Goal: Information Seeking & Learning: Learn about a topic

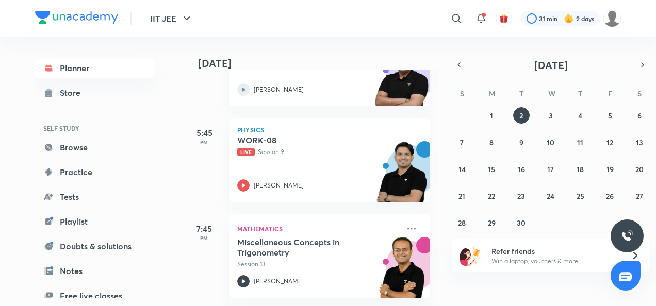
scroll to position [207, 0]
click at [244, 180] on icon at bounding box center [243, 186] width 12 height 12
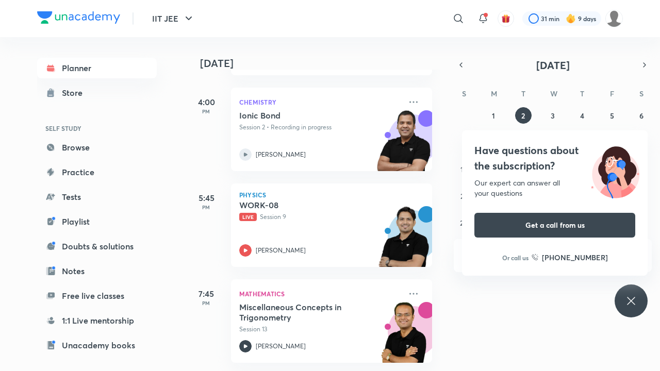
scroll to position [146, 0]
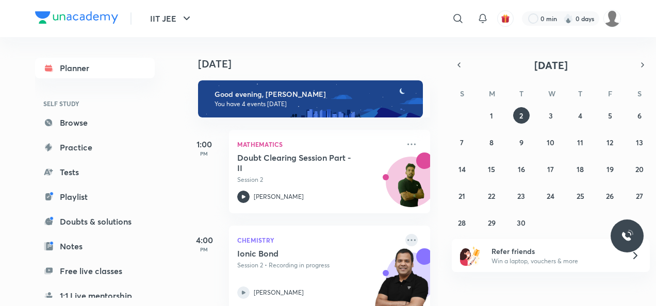
click at [406, 244] on icon at bounding box center [412, 240] width 12 height 12
click at [656, 132] on html "IIT JEE ​ 0 min 0 days Planner SELF STUDY Browse Practice Tests Playlist Doubts…" at bounding box center [328, 153] width 656 height 306
click at [436, 162] on div "Today Good evening, Shashwat You have 4 events today 1:00 PM Mathematics Doubt …" at bounding box center [419, 171] width 471 height 269
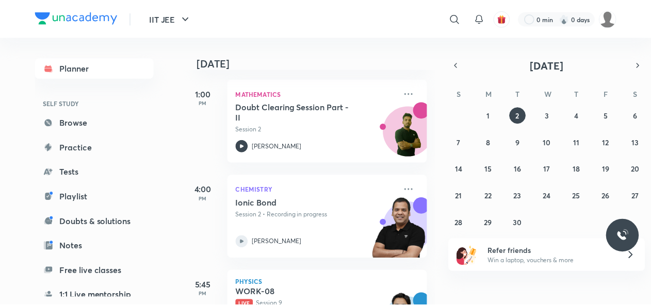
scroll to position [64, 0]
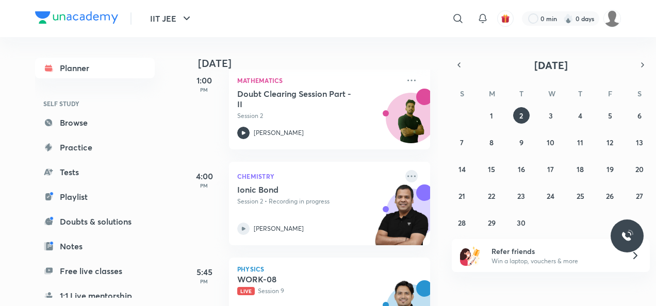
click at [406, 173] on icon at bounding box center [412, 176] width 12 height 12
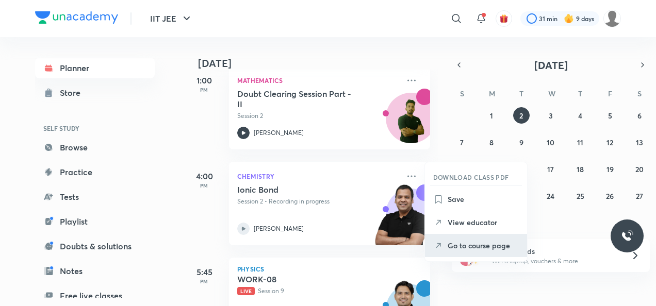
click at [458, 244] on p "Go to course page" at bounding box center [483, 245] width 71 height 11
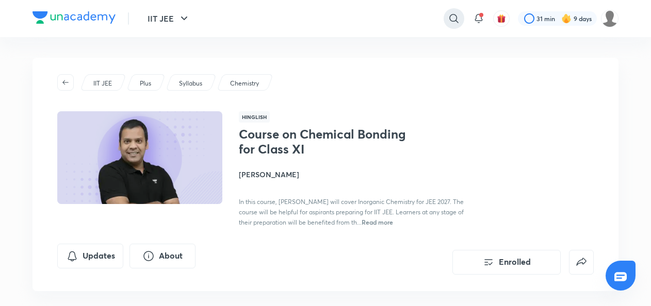
click at [459, 19] on icon at bounding box center [454, 18] width 12 height 12
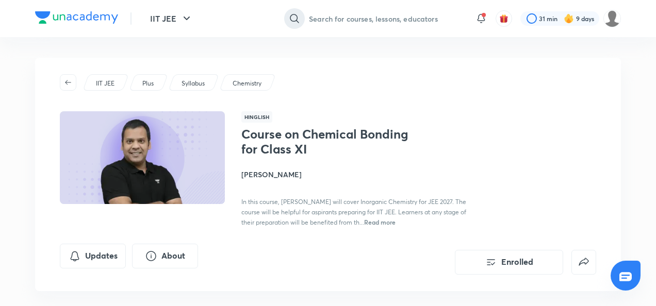
type input "p"
type input "nimbus early achiever"
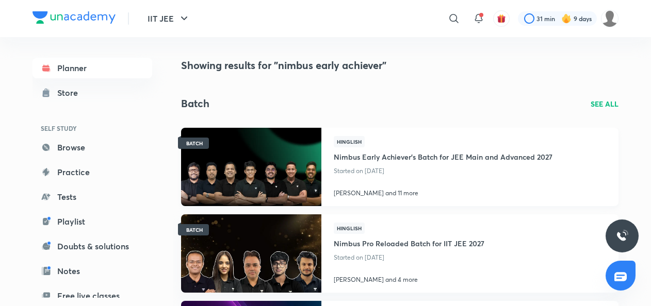
click at [408, 152] on h4 "Nimbus Early Achiever’s Batch for JEE Main and Advanced 2027" at bounding box center [443, 156] width 219 height 17
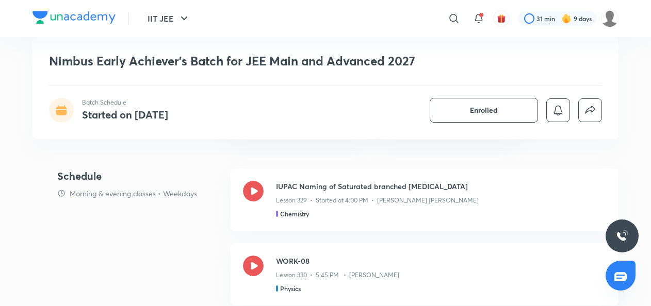
scroll to position [580, 0]
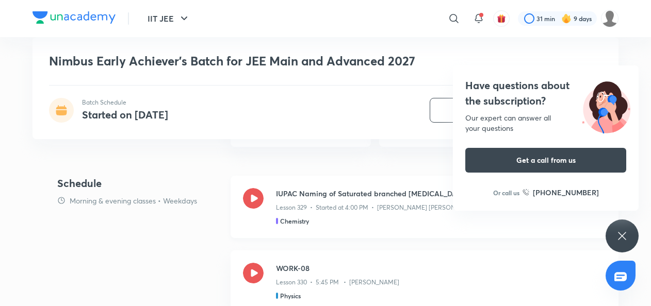
click at [258, 201] on icon at bounding box center [253, 198] width 21 height 21
click at [619, 244] on div "Have questions about the subscription? Our expert can answer all your questions…" at bounding box center [622, 236] width 33 height 33
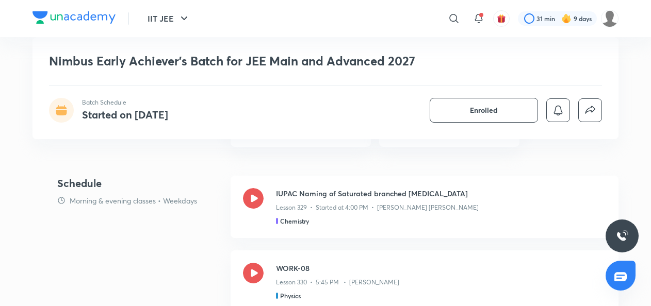
drag, startPoint x: 251, startPoint y: 200, endPoint x: 350, endPoint y: 213, distance: 99.8
click at [350, 213] on div "IUPAC Naming of Saturated branched Hydrocarbons Lesson 329 • Started at 4:00 PM…" at bounding box center [441, 207] width 330 height 38
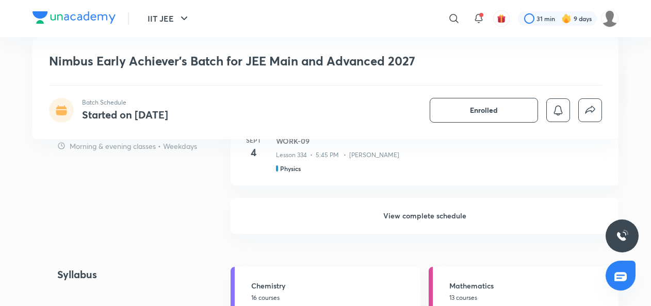
scroll to position [1003, 0]
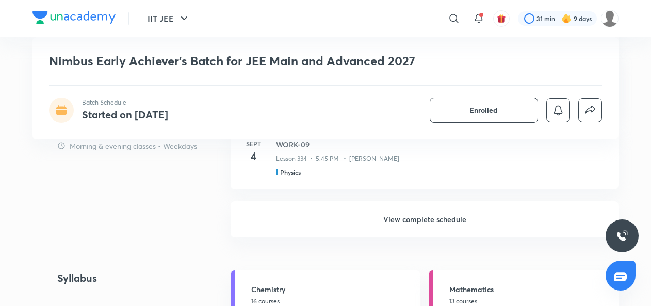
click at [408, 232] on h6 "View complete schedule" at bounding box center [425, 220] width 388 height 36
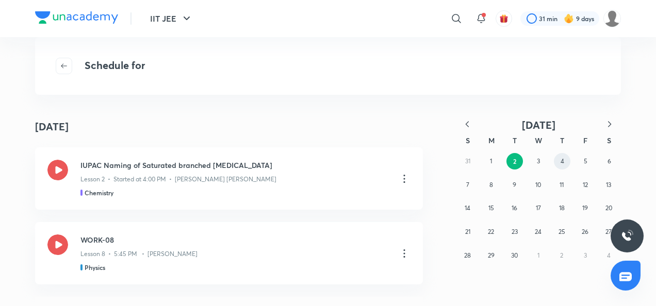
click at [561, 164] on abbr "4" at bounding box center [563, 161] width 4 height 8
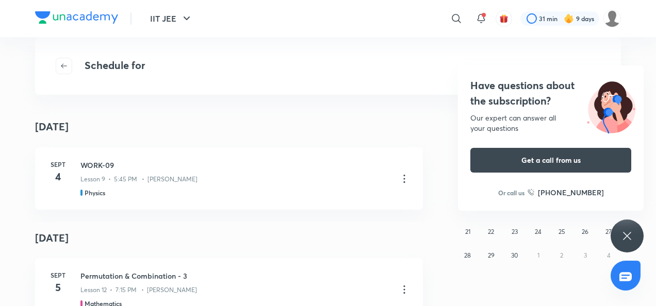
click at [357, 2] on div "IIT JEE ​ 31 min 9 days" at bounding box center [328, 18] width 586 height 37
click at [635, 246] on div "Have questions about the subscription? Our expert can answer all your questions…" at bounding box center [627, 236] width 33 height 33
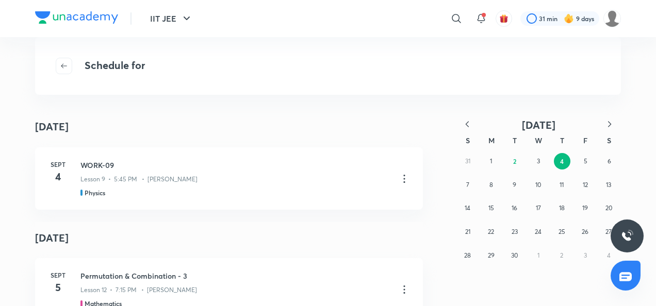
scroll to position [160, 0]
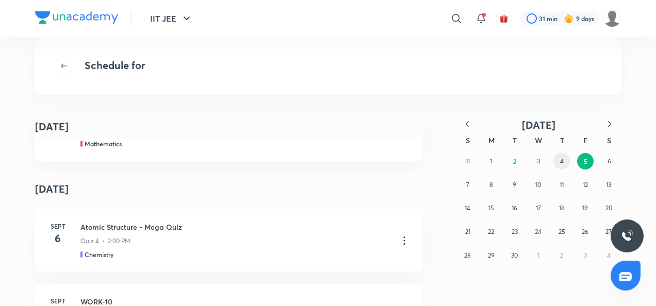
click at [559, 168] on button "4" at bounding box center [562, 161] width 17 height 17
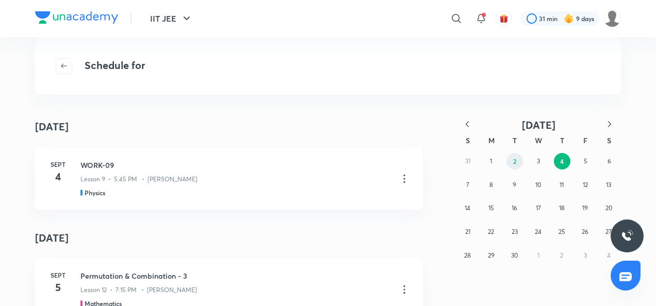
click at [517, 162] on button "2" at bounding box center [515, 161] width 17 height 17
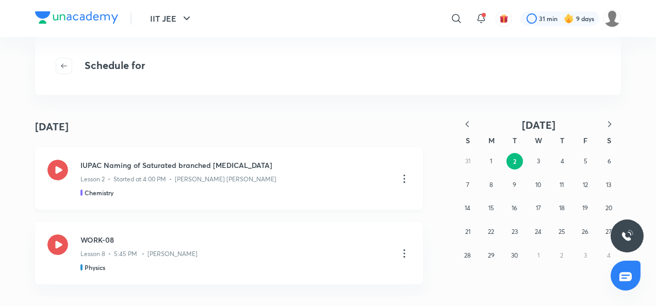
click at [398, 179] on icon at bounding box center [404, 179] width 12 height 12
click at [326, 207] on p "Go to course page" at bounding box center [326, 204] width 61 height 11
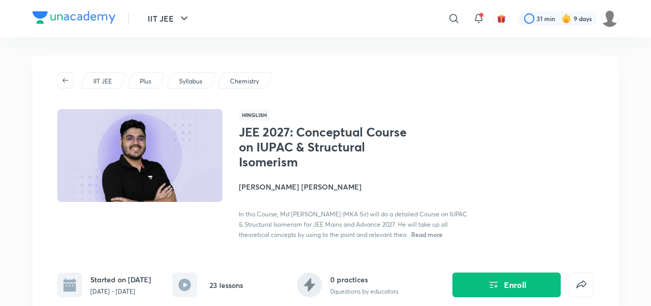
scroll to position [82, 0]
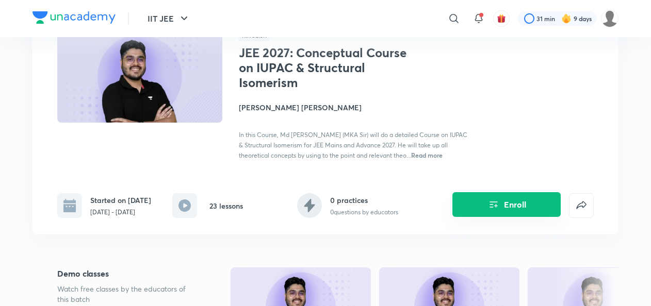
click at [509, 204] on button "Enroll" at bounding box center [506, 204] width 108 height 25
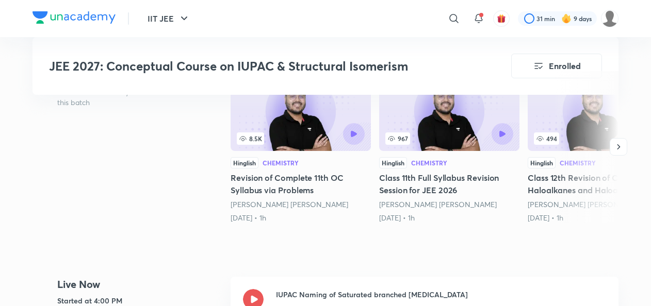
scroll to position [2111, 0]
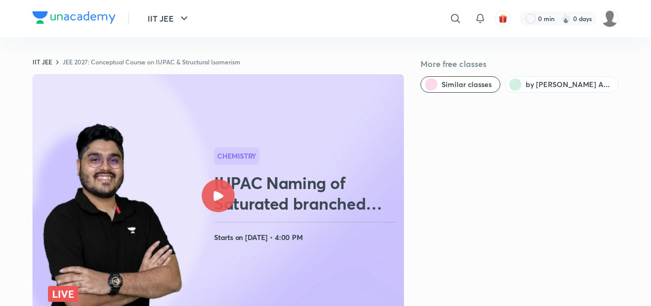
scroll to position [171, 0]
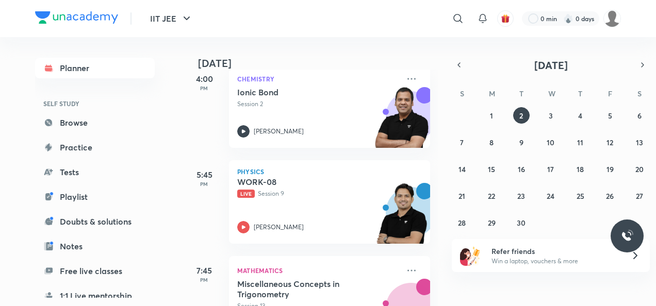
scroll to position [277, 0]
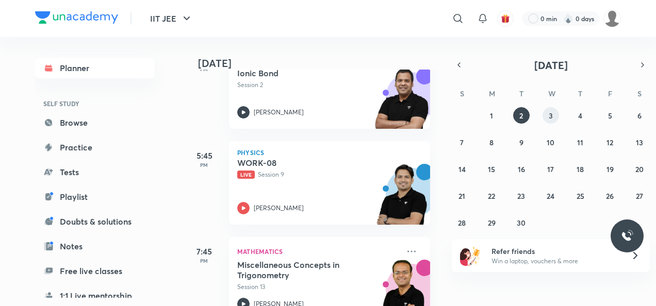
click at [549, 112] on abbr "3" at bounding box center [551, 116] width 4 height 10
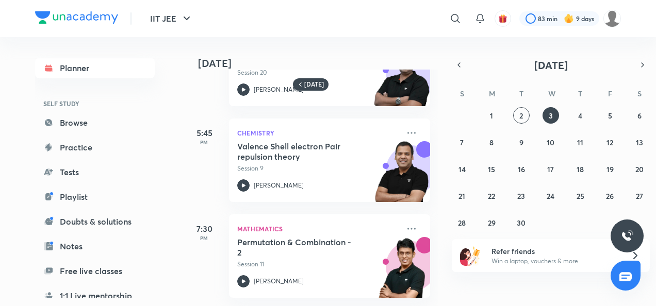
scroll to position [164, 0]
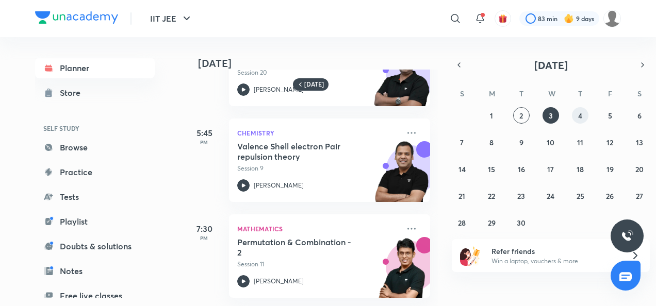
click at [583, 119] on button "4" at bounding box center [580, 115] width 17 height 17
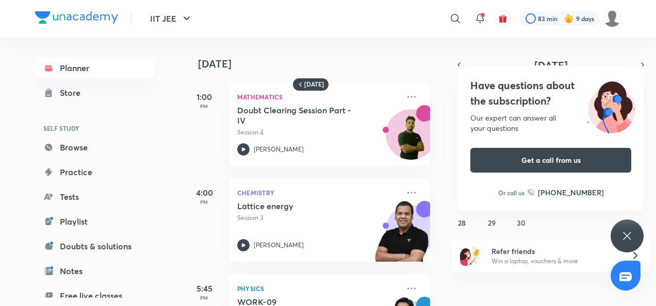
click at [634, 223] on div "Have questions about the subscription? Our expert can answer all your questions…" at bounding box center [627, 236] width 33 height 33
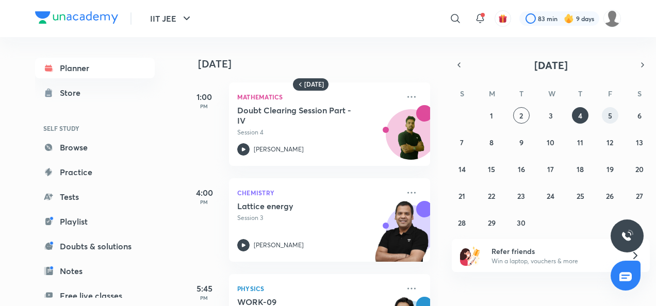
click at [603, 120] on button "5" at bounding box center [610, 115] width 17 height 17
